Goal: Task Accomplishment & Management: Use online tool/utility

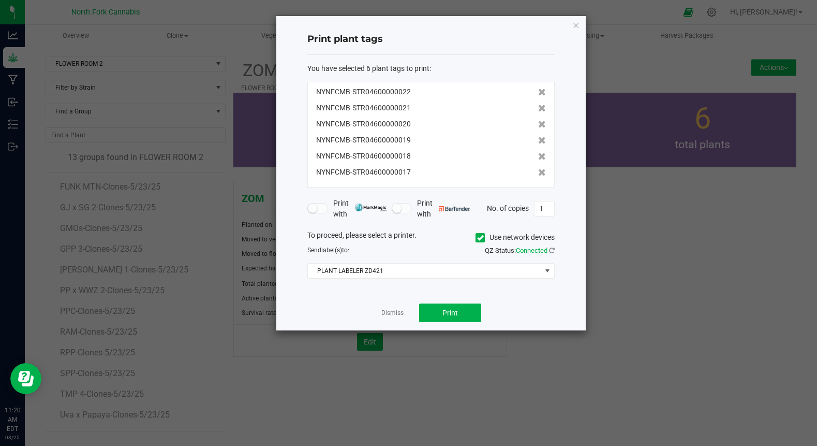
scroll to position [19, 0]
click at [272, 365] on ngb-modal-window "Print plant tags You have selected 6 plant tags to print : NYNFCMB-STR046000000…" at bounding box center [412, 223] width 825 height 446
click at [394, 311] on link "Dismiss" at bounding box center [392, 312] width 22 height 9
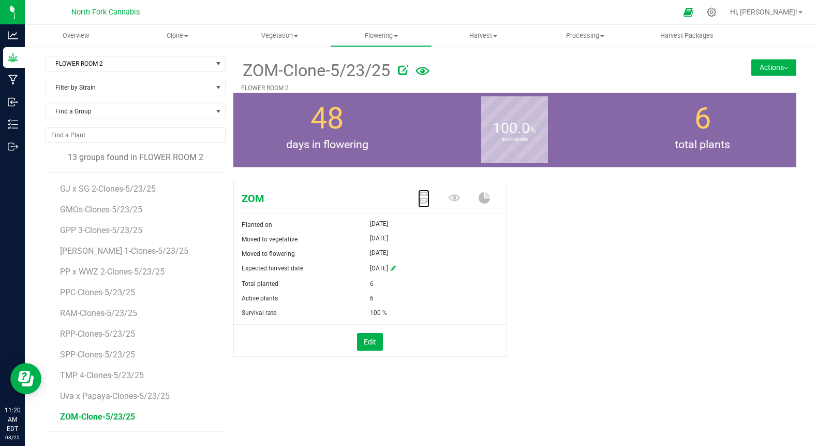
scroll to position [0, 0]
click at [380, 37] on span "Flowering" at bounding box center [381, 35] width 101 height 9
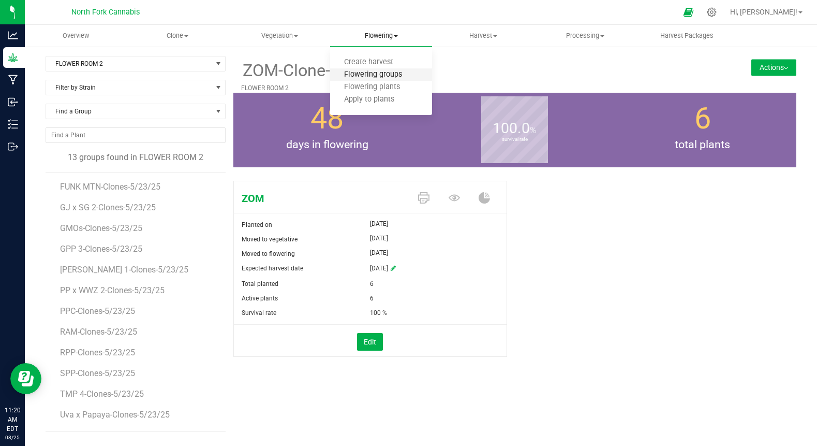
click at [367, 78] on span "Flowering groups" at bounding box center [373, 74] width 86 height 9
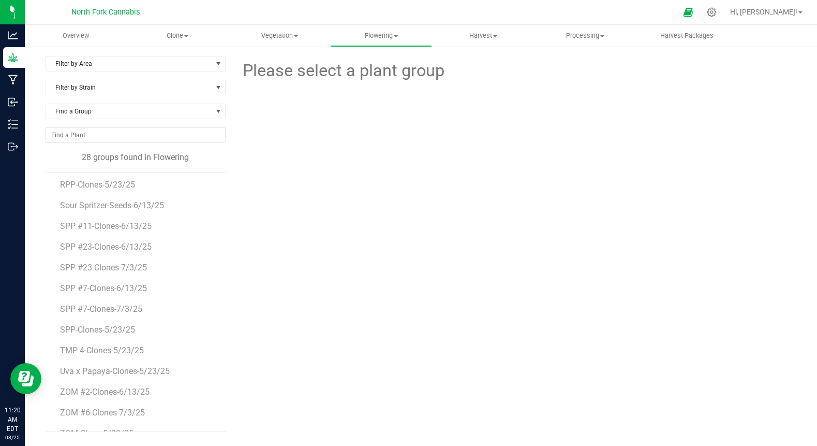
scroll to position [329, 0]
click at [283, 40] on span "Vegetation" at bounding box center [279, 35] width 101 height 9
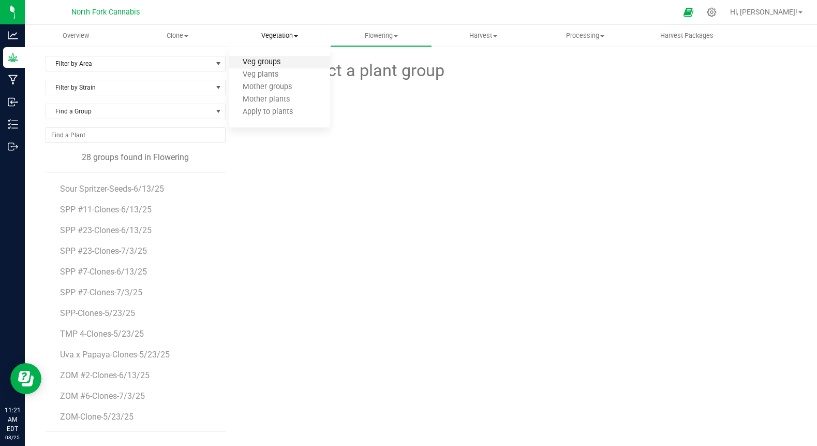
click at [263, 61] on span "Veg groups" at bounding box center [262, 62] width 66 height 9
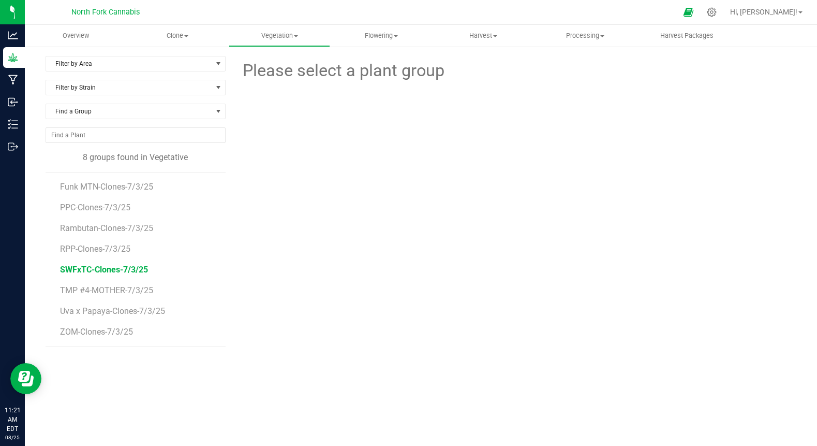
click at [125, 273] on span "SWFxTC-Clones-7/3/25" at bounding box center [104, 269] width 88 height 10
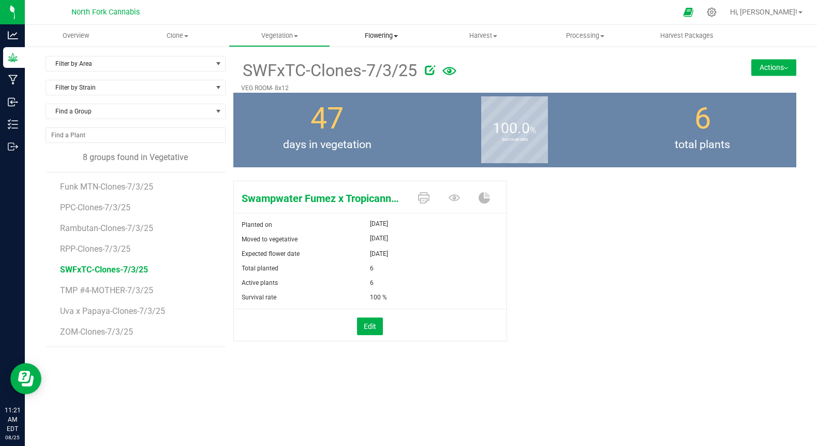
click at [379, 37] on span "Flowering" at bounding box center [381, 35] width 101 height 9
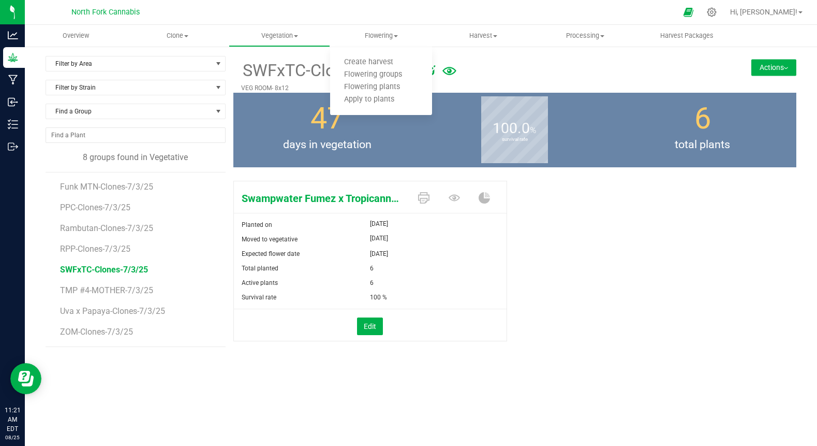
click at [331, 19] on div at bounding box center [431, 12] width 492 height 20
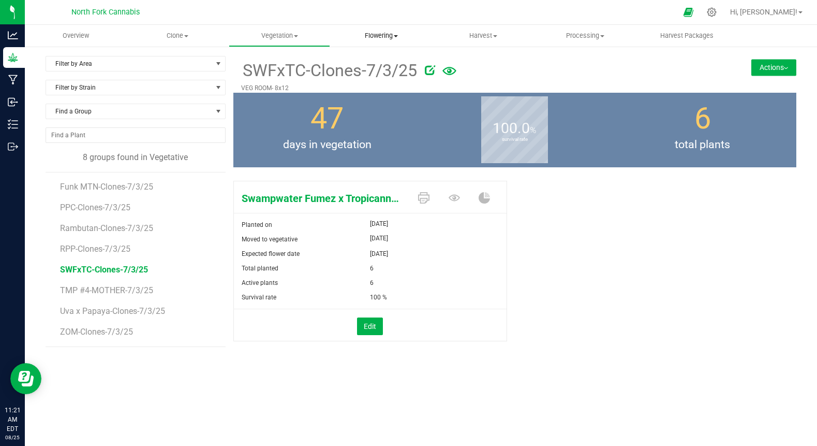
click at [382, 37] on span "Flowering" at bounding box center [381, 35] width 102 height 9
click at [360, 83] on span "Flowering plants" at bounding box center [372, 87] width 84 height 9
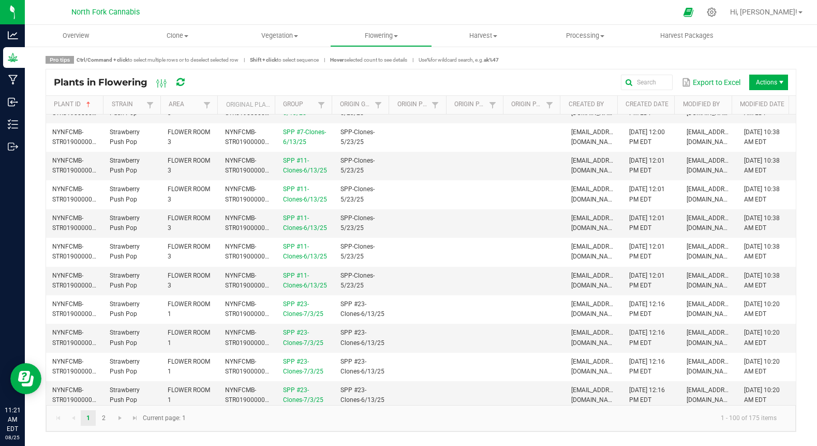
scroll to position [2577, 0]
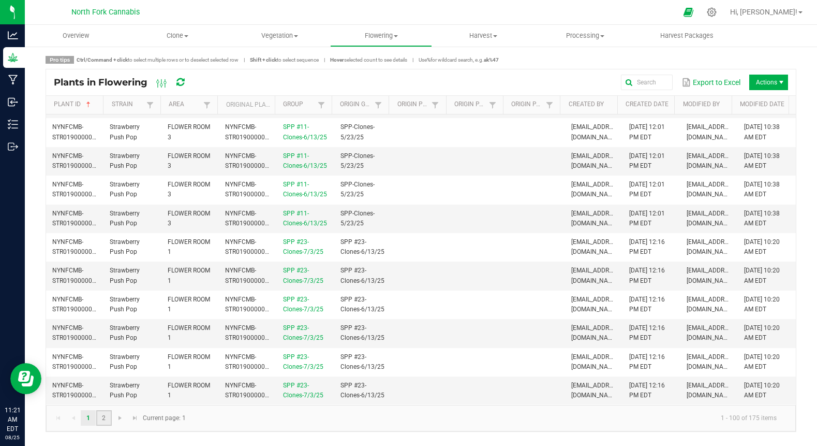
click at [100, 415] on link "2" at bounding box center [103, 418] width 15 height 16
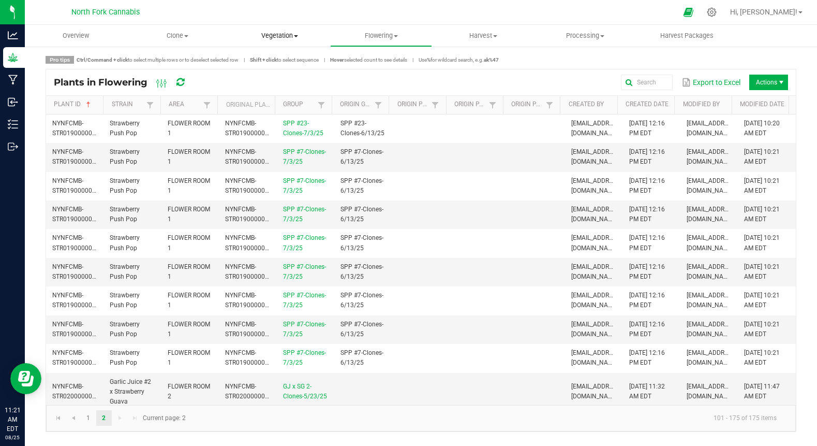
click at [297, 34] on span "Vegetation" at bounding box center [279, 35] width 101 height 9
click at [269, 77] on span "Veg plants" at bounding box center [261, 74] width 64 height 9
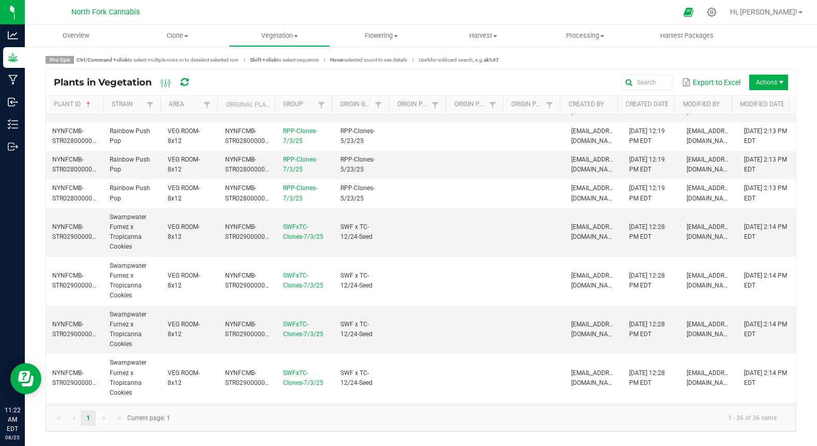
scroll to position [49, 0]
click at [377, 33] on span "Flowering" at bounding box center [381, 35] width 101 height 9
click at [362, 76] on span "Flowering groups" at bounding box center [373, 74] width 86 height 9
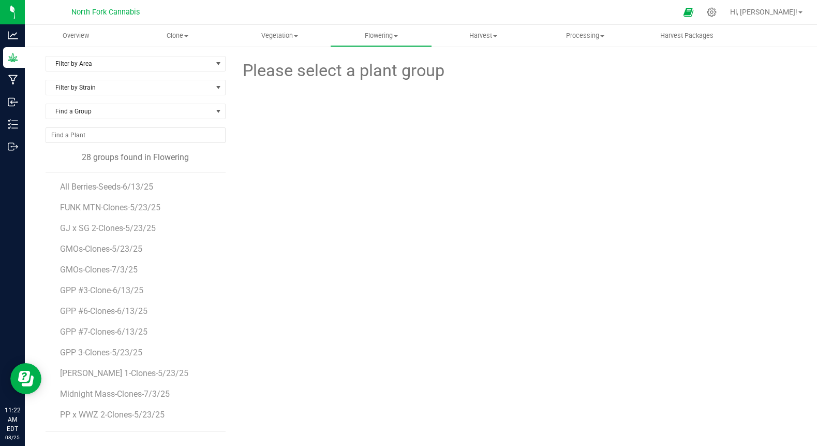
click at [99, 72] on div "Filter by Area Filter by Area All FLOWER ROOM 1 FLOWER ROOM 2 FLOWER ROOM 3" at bounding box center [136, 68] width 180 height 24
click at [97, 67] on span "Filter by Area" at bounding box center [129, 63] width 166 height 14
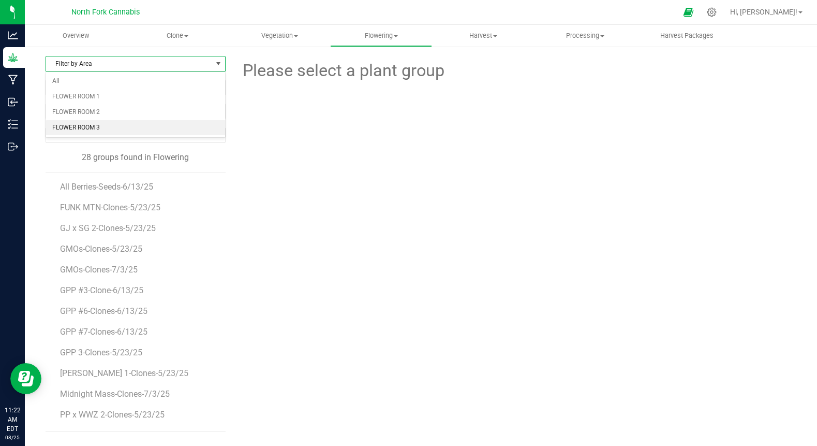
click at [84, 124] on li "FLOWER ROOM 3" at bounding box center [135, 128] width 179 height 16
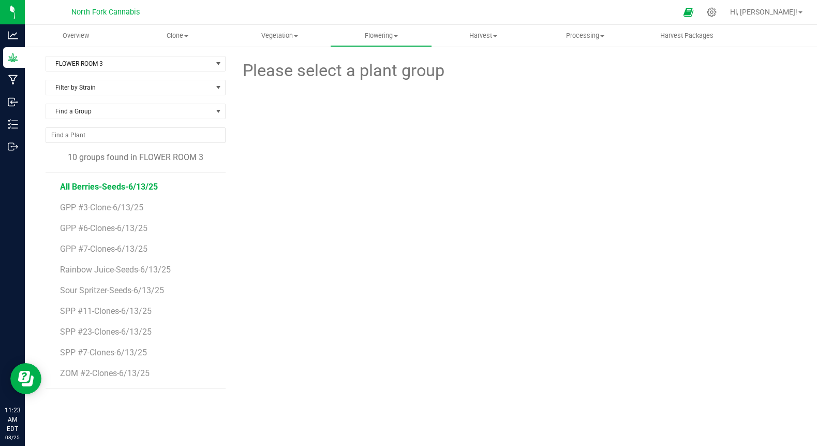
click at [82, 183] on span "All Berries-Seeds-6/13/25" at bounding box center [109, 187] width 98 height 10
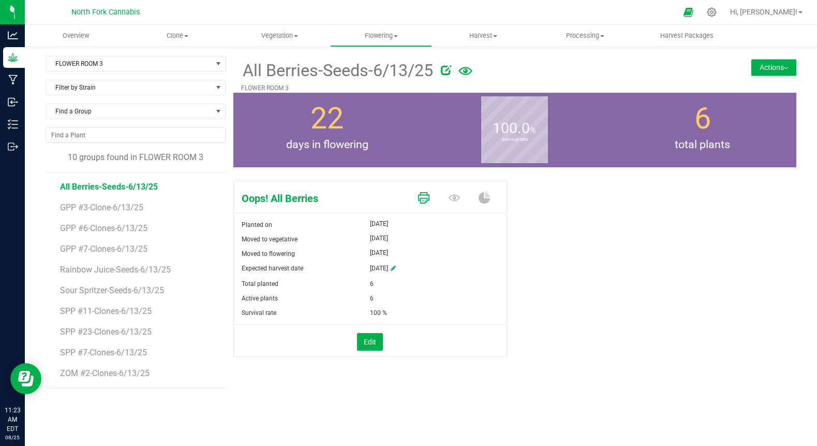
click at [421, 200] on icon at bounding box center [423, 197] width 11 height 11
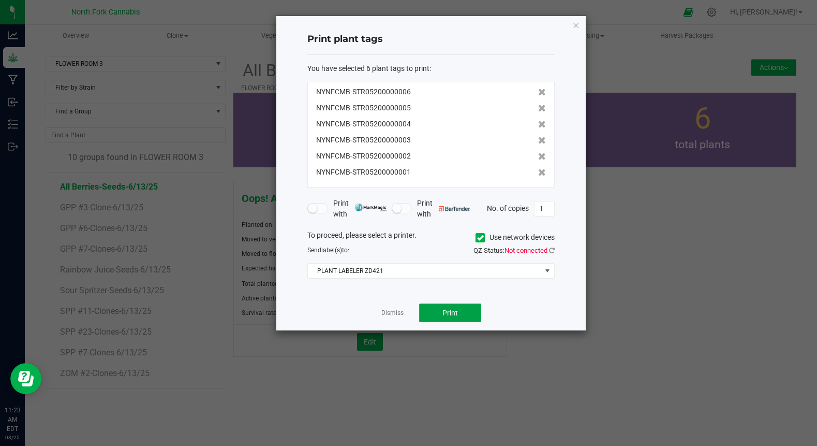
click at [458, 307] on button "Print" at bounding box center [450, 312] width 62 height 19
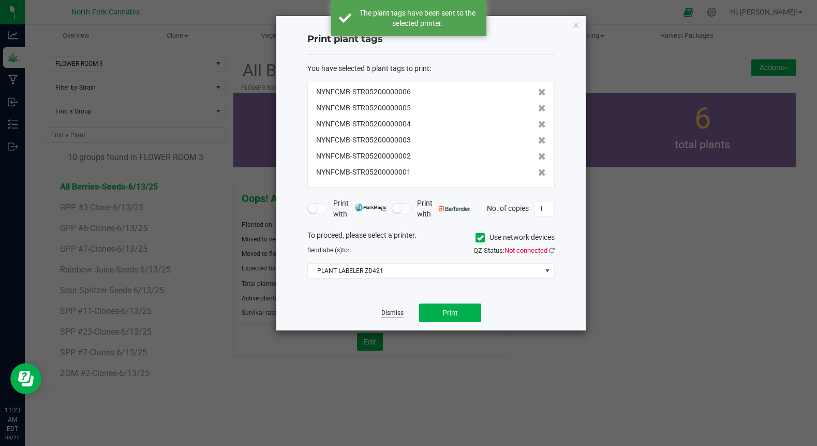
click at [394, 312] on link "Dismiss" at bounding box center [392, 312] width 22 height 9
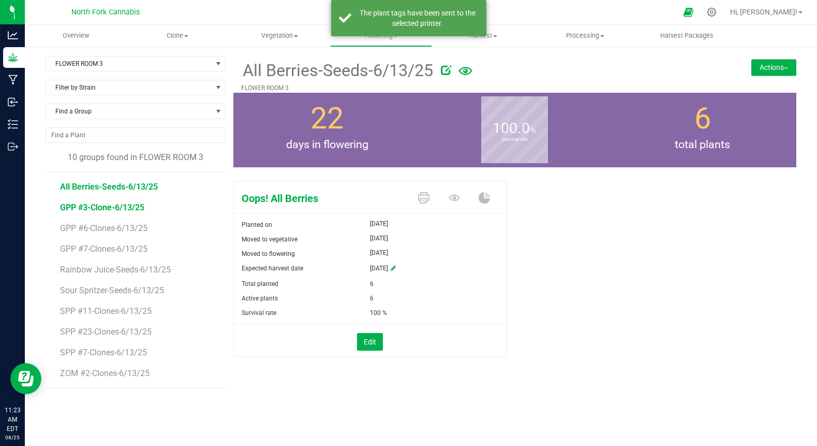
click at [74, 208] on span "GPP #3-Clone-6/13/25" at bounding box center [102, 207] width 84 height 10
click at [426, 195] on icon at bounding box center [423, 197] width 11 height 11
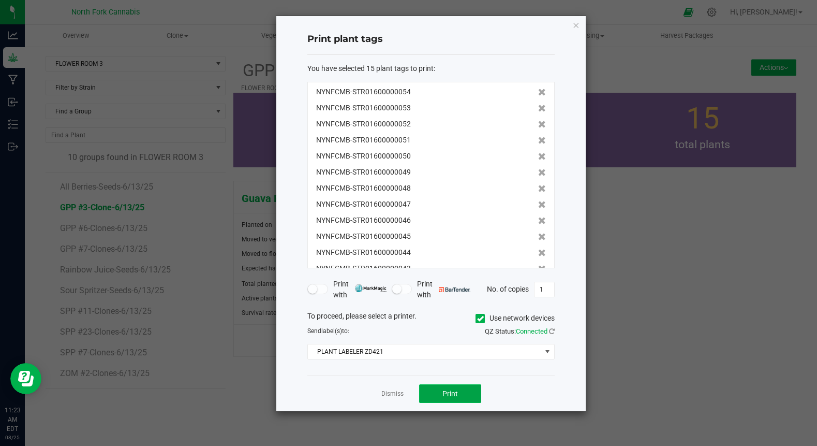
click at [443, 393] on span "Print" at bounding box center [450, 393] width 16 height 8
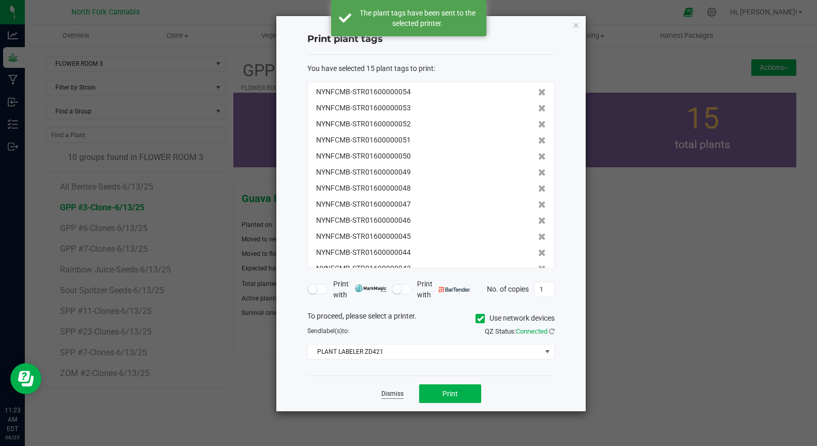
click at [387, 394] on link "Dismiss" at bounding box center [392, 393] width 22 height 9
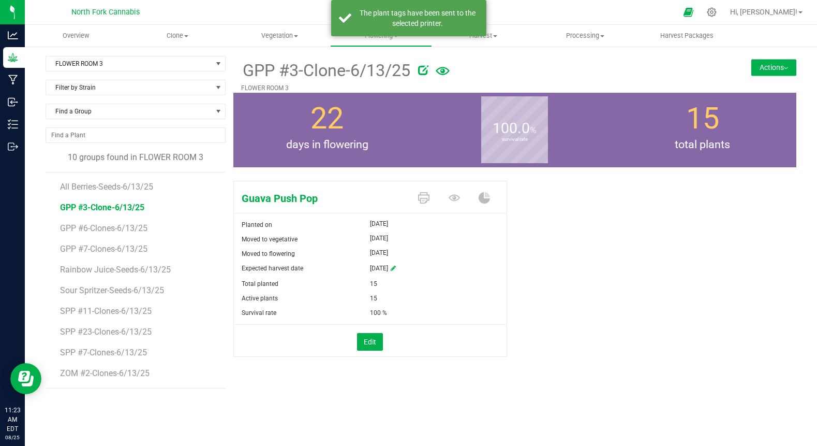
click at [117, 222] on li "GPP #6-Clones-6/13/25" at bounding box center [139, 224] width 158 height 21
click at [113, 228] on span "GPP #6-Clones-6/13/25" at bounding box center [104, 228] width 88 height 10
click at [424, 198] on icon at bounding box center [423, 197] width 11 height 11
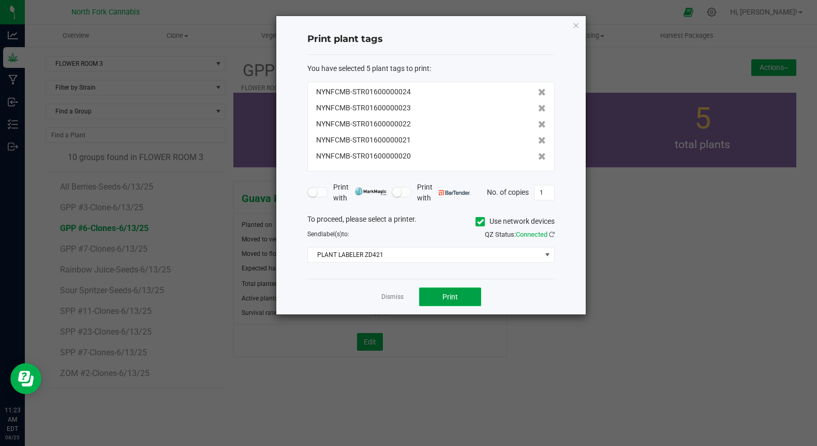
click at [444, 301] on span "Print" at bounding box center [450, 296] width 16 height 8
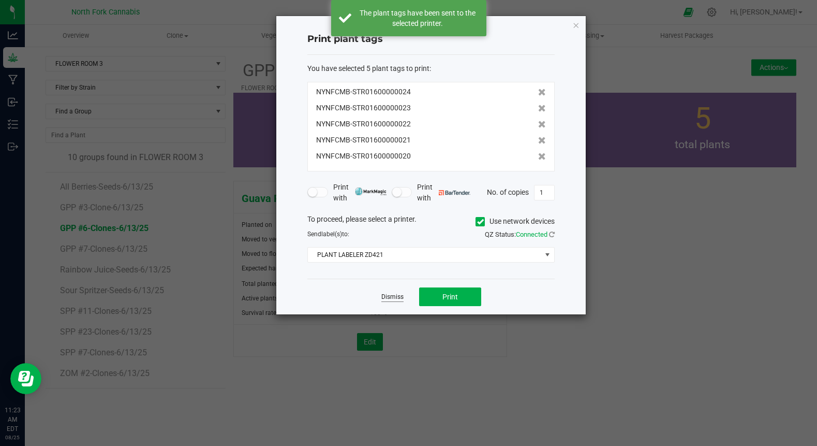
click at [396, 299] on link "Dismiss" at bounding box center [392, 296] width 22 height 9
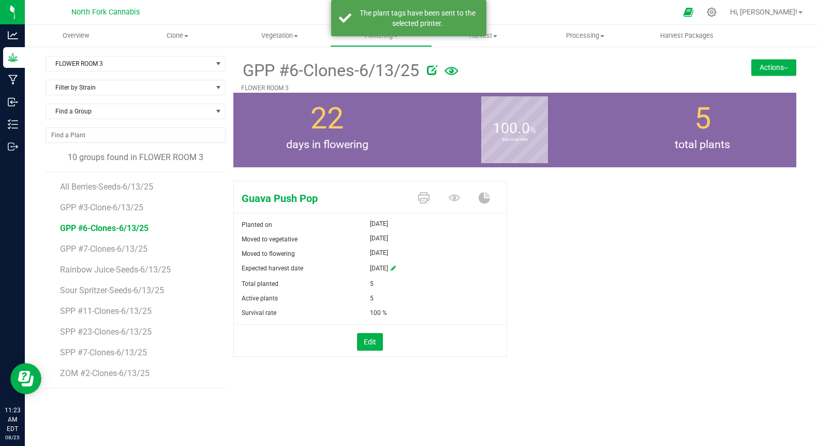
click at [90, 244] on span "GPP #7-Clones-6/13/25" at bounding box center [103, 249] width 87 height 10
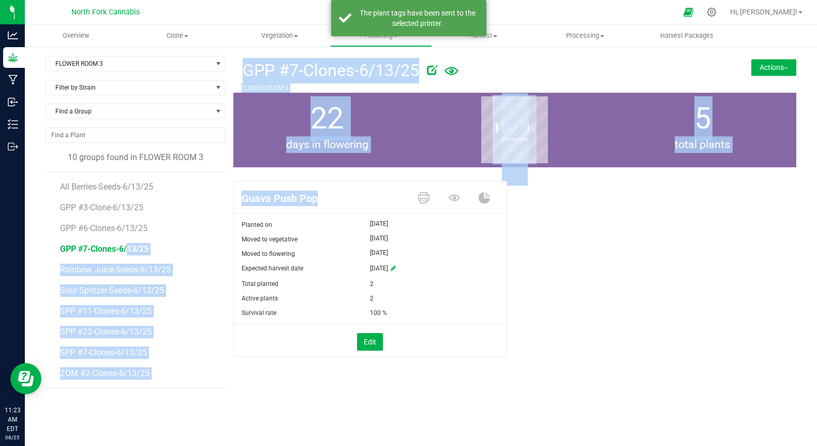
drag, startPoint x: 90, startPoint y: 244, endPoint x: 445, endPoint y: 217, distance: 356.0
click at [445, 217] on div "FLOWER ROOM 3 Filter by Area All FLOWER ROOM 1 FLOWER ROOM 2 FLOWER ROOM 3 Filt…" at bounding box center [421, 222] width 751 height 332
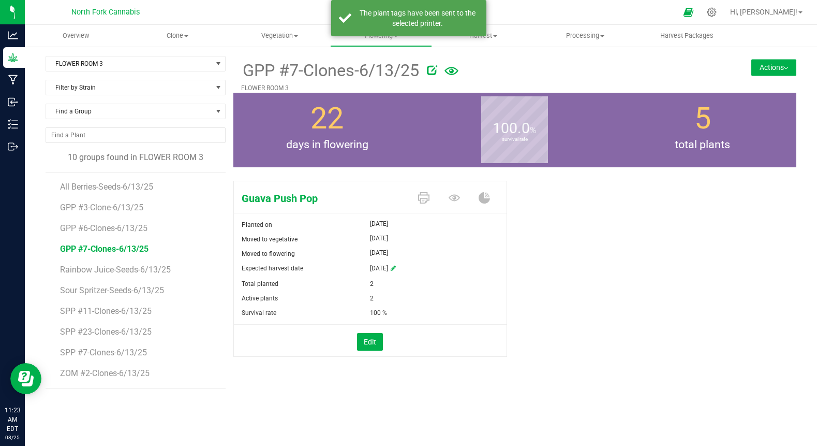
drag, startPoint x: 445, startPoint y: 217, endPoint x: 438, endPoint y: 246, distance: 29.8
click at [438, 246] on div "Moved to vegetative [DATE]" at bounding box center [370, 239] width 273 height 14
click at [425, 205] on link at bounding box center [423, 198] width 11 height 18
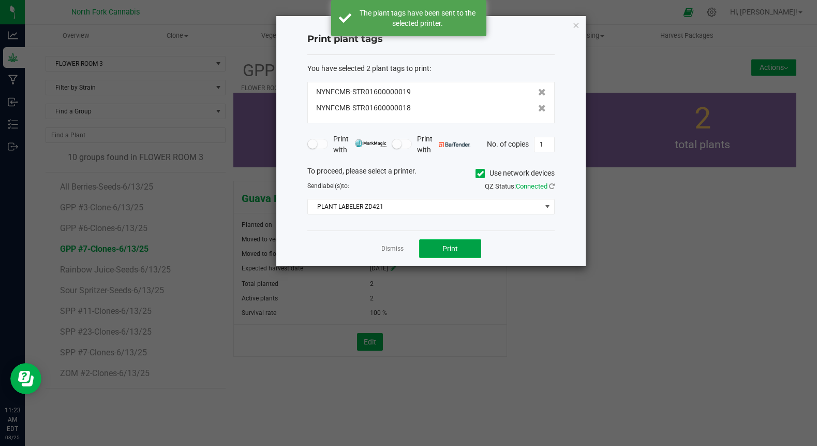
click at [434, 249] on button "Print" at bounding box center [450, 248] width 62 height 19
click at [397, 250] on link "Dismiss" at bounding box center [392, 248] width 22 height 9
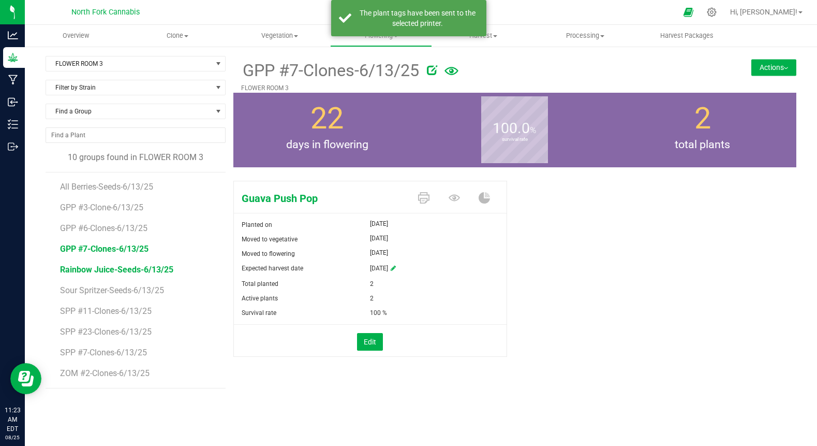
click at [131, 270] on span "Rainbow Juice-Seeds-6/13/25" at bounding box center [116, 269] width 113 height 10
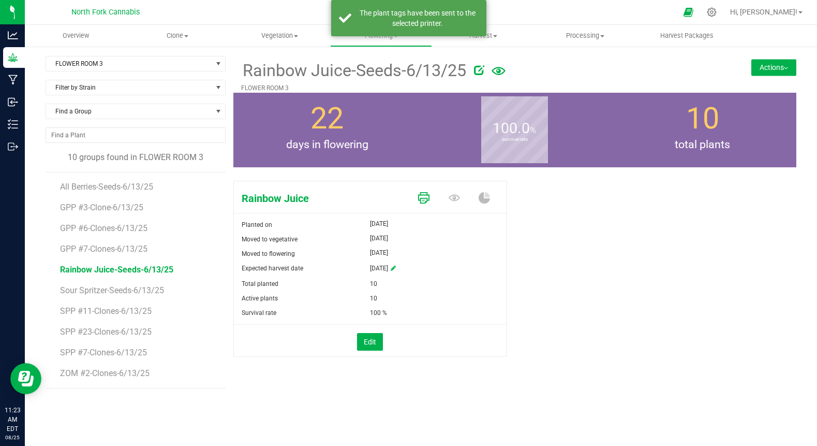
click at [425, 195] on icon at bounding box center [423, 197] width 11 height 11
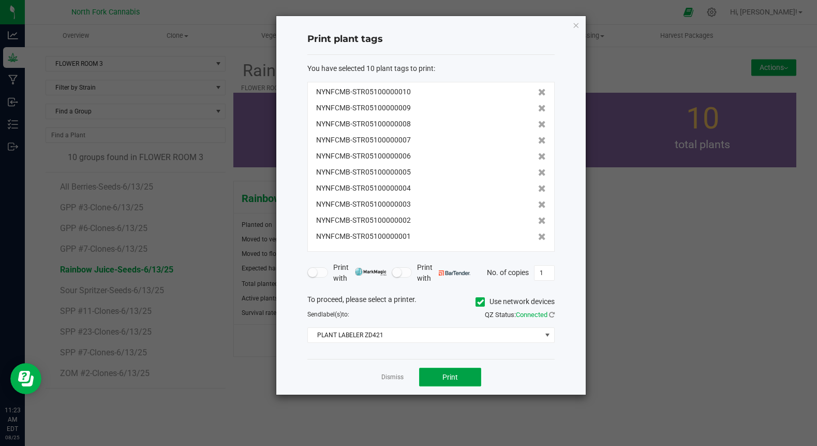
click at [451, 378] on span "Print" at bounding box center [450, 377] width 16 height 8
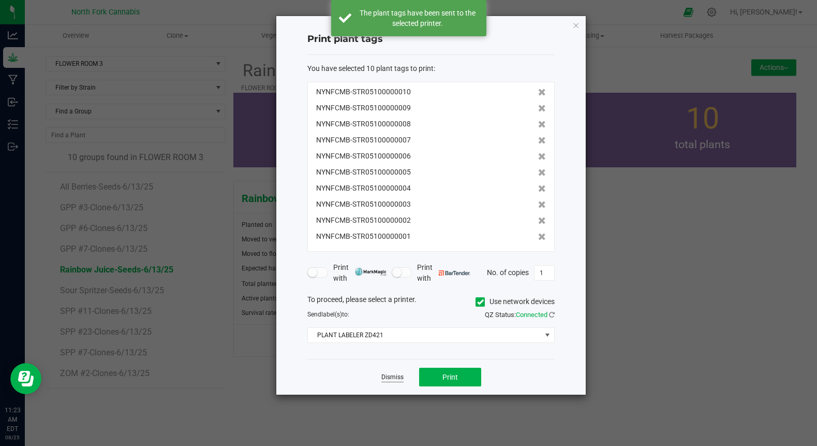
click at [389, 375] on link "Dismiss" at bounding box center [392, 377] width 22 height 9
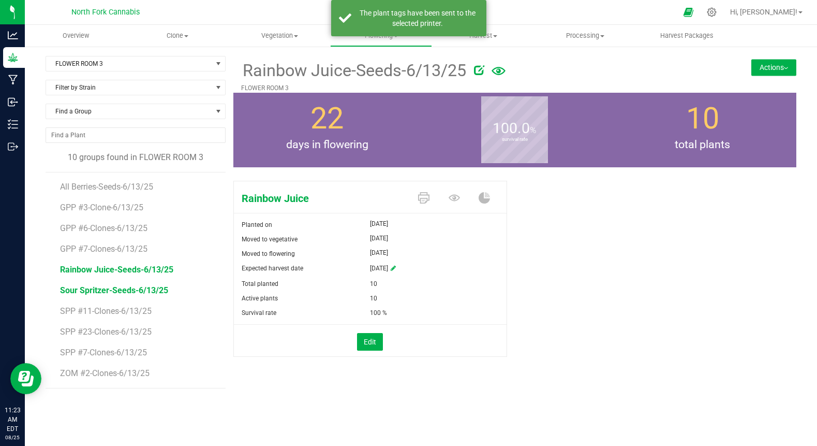
click at [139, 291] on span "Sour Spritzer-Seeds-6/13/25" at bounding box center [114, 290] width 108 height 10
click at [423, 191] on link at bounding box center [423, 198] width 11 height 18
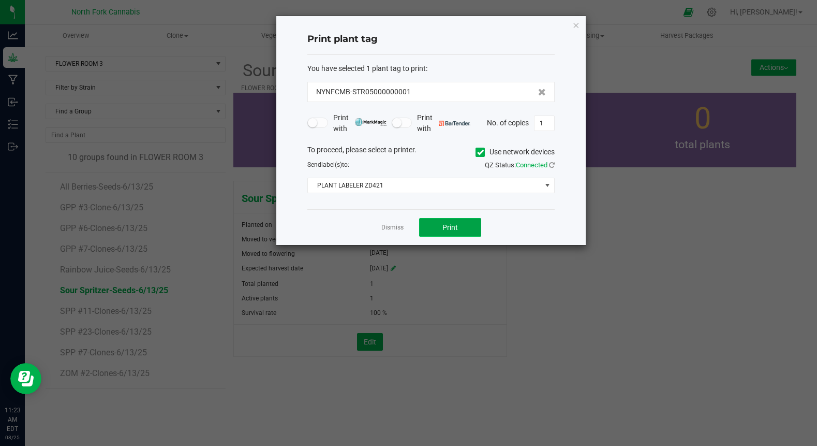
click at [449, 232] on button "Print" at bounding box center [450, 227] width 62 height 19
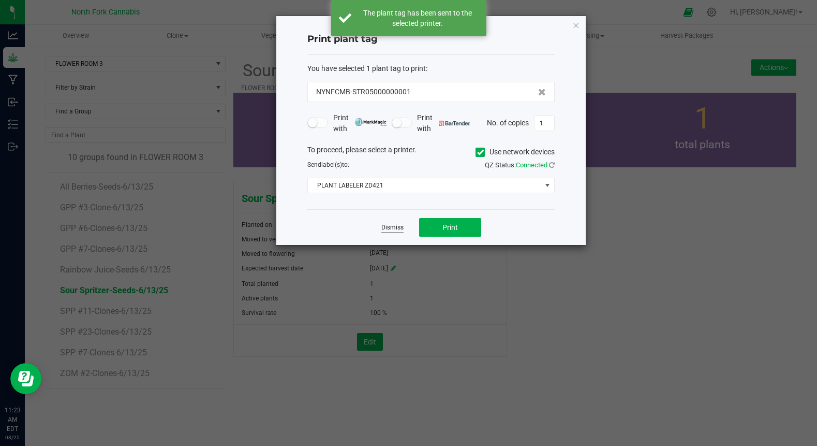
click at [390, 231] on link "Dismiss" at bounding box center [392, 227] width 22 height 9
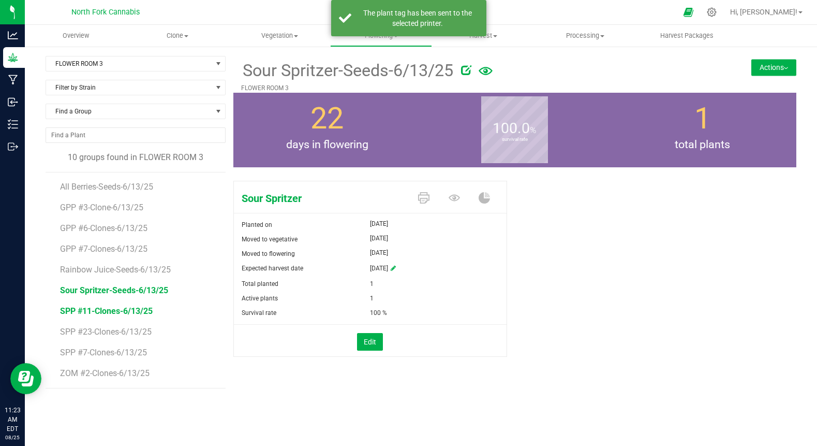
click at [141, 311] on span "SPP #11-Clones-6/13/25" at bounding box center [106, 311] width 93 height 10
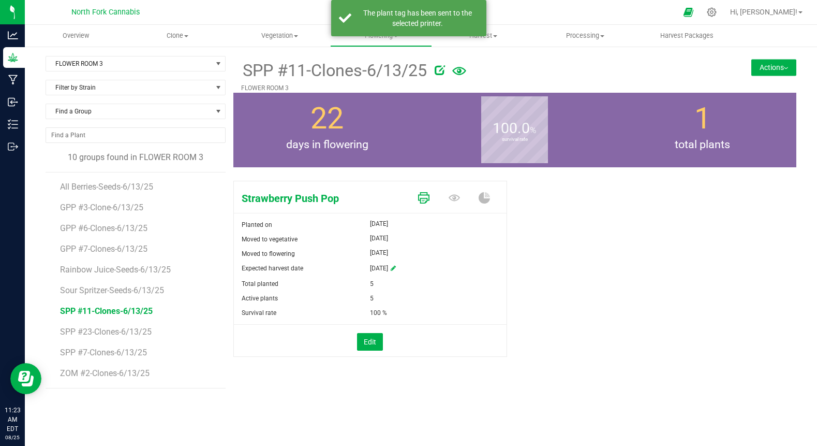
click at [421, 191] on link at bounding box center [423, 198] width 11 height 18
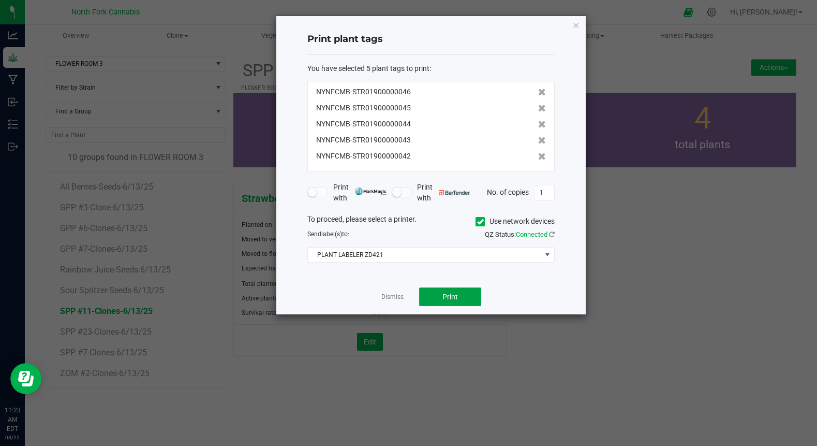
click at [433, 297] on button "Print" at bounding box center [450, 296] width 62 height 19
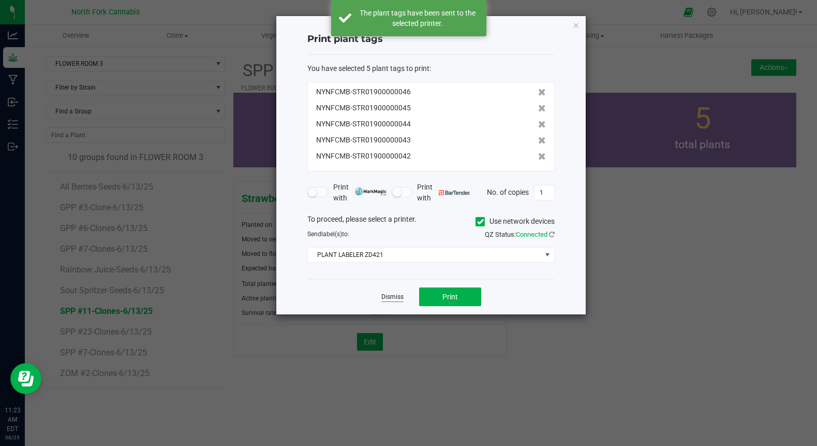
click at [397, 294] on link "Dismiss" at bounding box center [392, 296] width 22 height 9
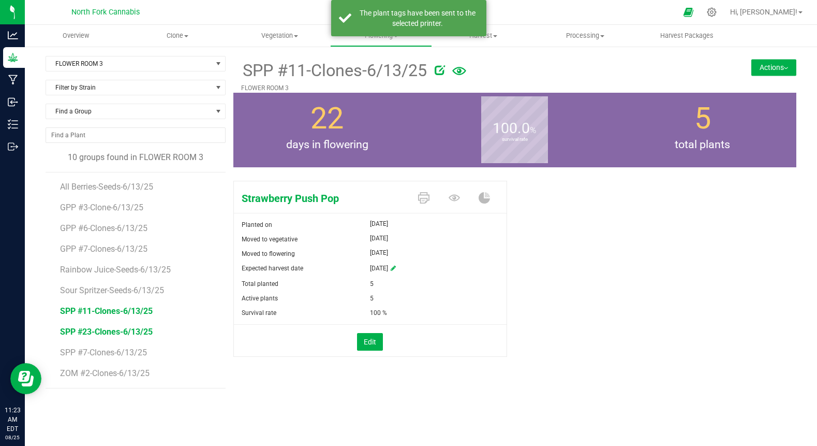
click at [106, 329] on span "SPP #23-Clones-6/13/25" at bounding box center [106, 332] width 93 height 10
click at [425, 200] on icon at bounding box center [423, 197] width 11 height 11
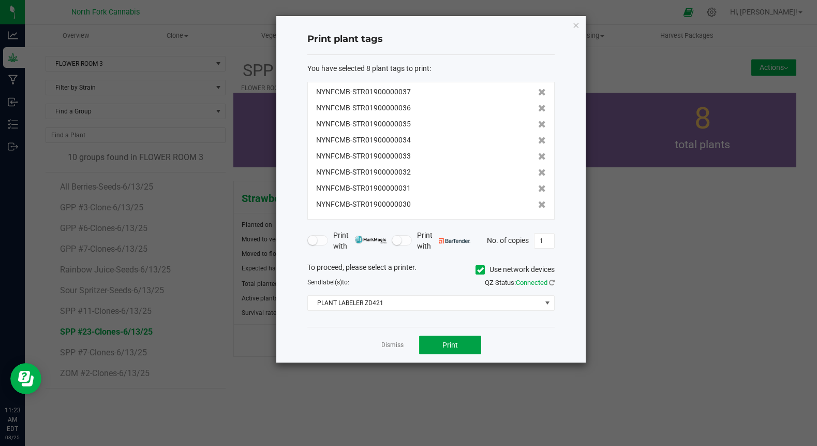
click at [437, 342] on button "Print" at bounding box center [450, 344] width 62 height 19
click at [398, 343] on link "Dismiss" at bounding box center [392, 345] width 22 height 9
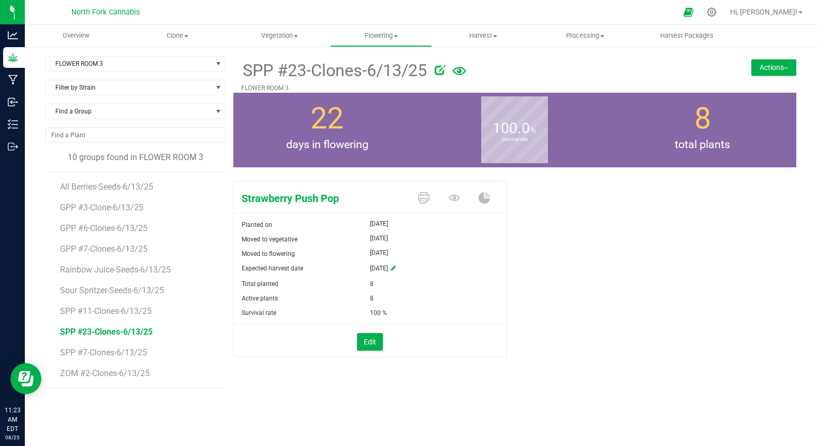
click at [147, 351] on span "SPP #7-Clones-6/13/25" at bounding box center [103, 352] width 87 height 10
click at [424, 202] on icon at bounding box center [423, 197] width 11 height 11
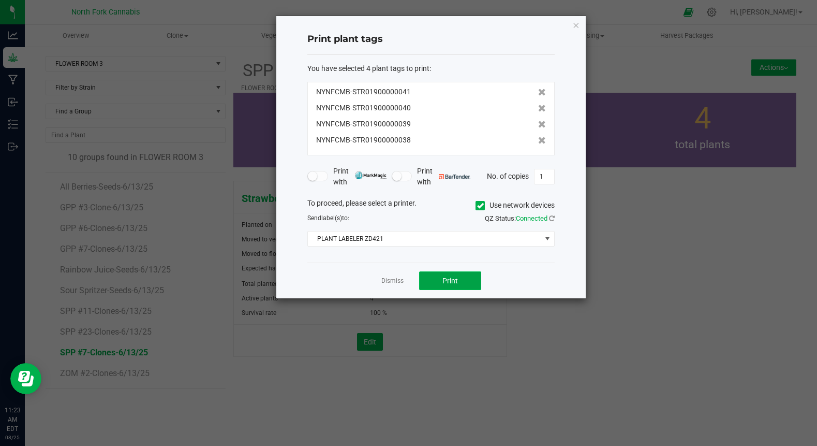
click at [438, 286] on button "Print" at bounding box center [450, 280] width 62 height 19
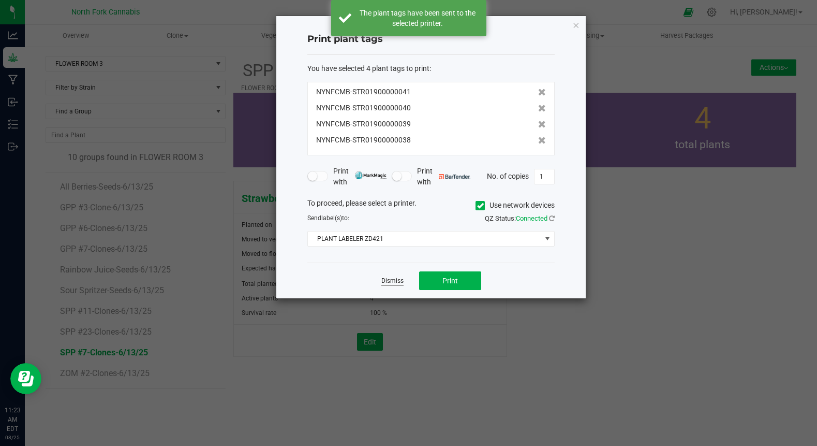
click at [394, 284] on link "Dismiss" at bounding box center [392, 280] width 22 height 9
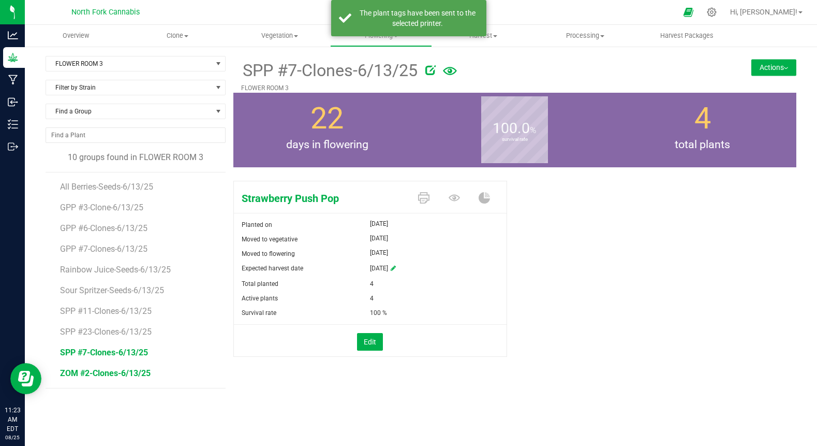
click at [120, 371] on span "ZOM #2-Clones-6/13/25" at bounding box center [105, 373] width 91 height 10
click at [426, 198] on icon at bounding box center [423, 197] width 11 height 11
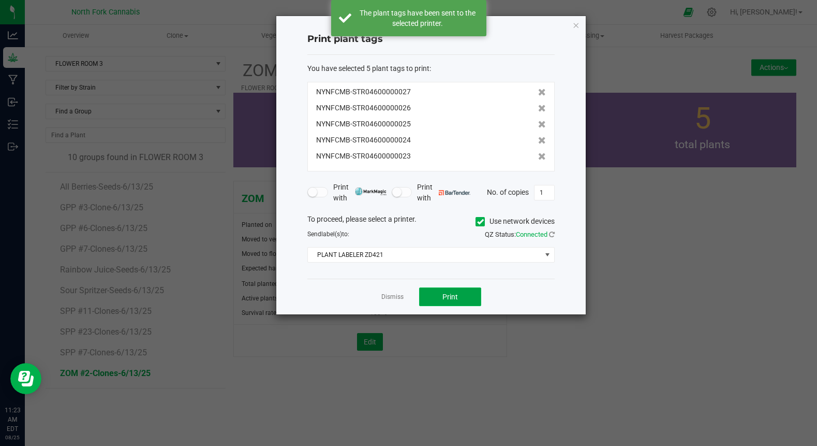
click at [440, 301] on button "Print" at bounding box center [450, 296] width 62 height 19
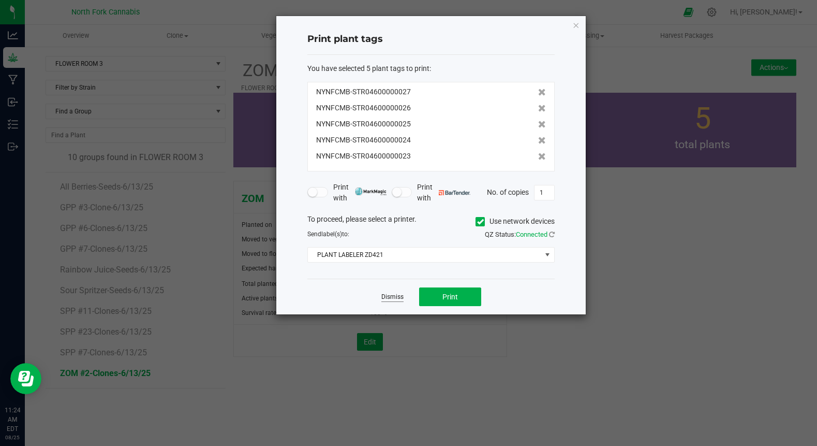
click at [388, 294] on link "Dismiss" at bounding box center [392, 296] width 22 height 9
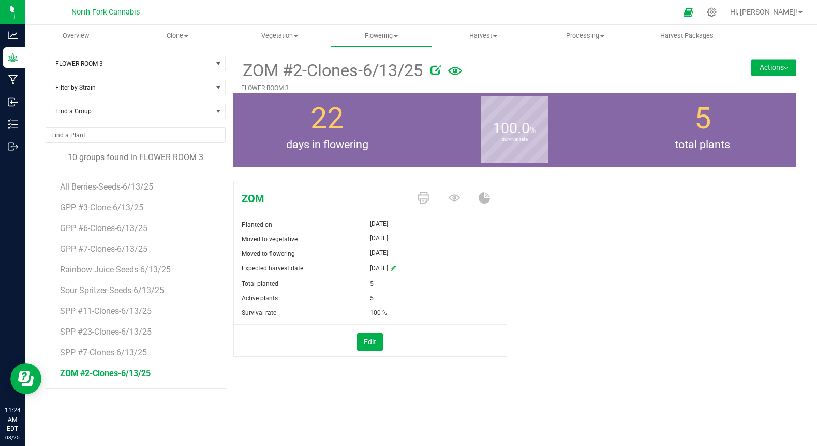
click at [261, 376] on div "ZOM Planted on [DATE] Moved to vegetative [DATE] Moved to flowering [DATE] Expe…" at bounding box center [514, 279] width 563 height 206
